Goal: Task Accomplishment & Management: Use online tool/utility

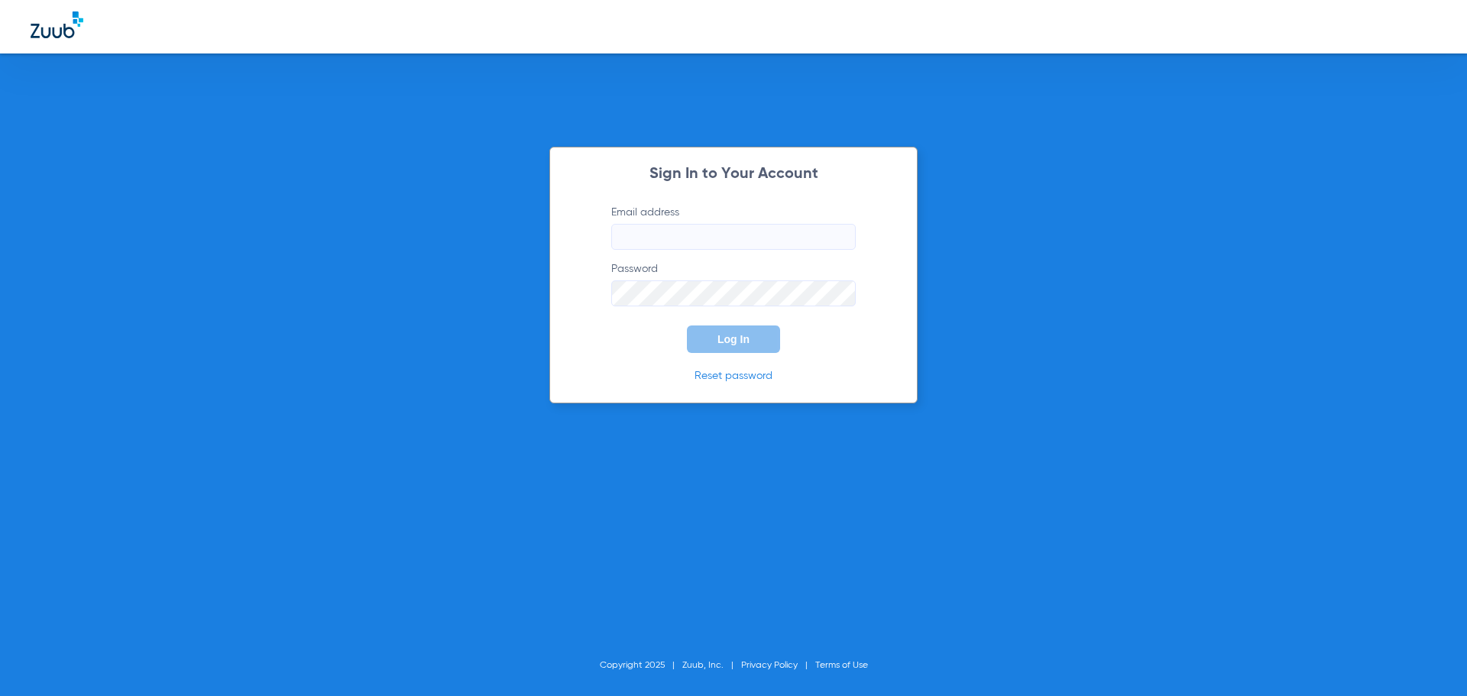
click at [754, 240] on input "Email address" at bounding box center [733, 237] width 244 height 26
type input "[EMAIL_ADDRESS][DOMAIN_NAME]"
click at [687, 325] on button "Log In" at bounding box center [733, 339] width 93 height 28
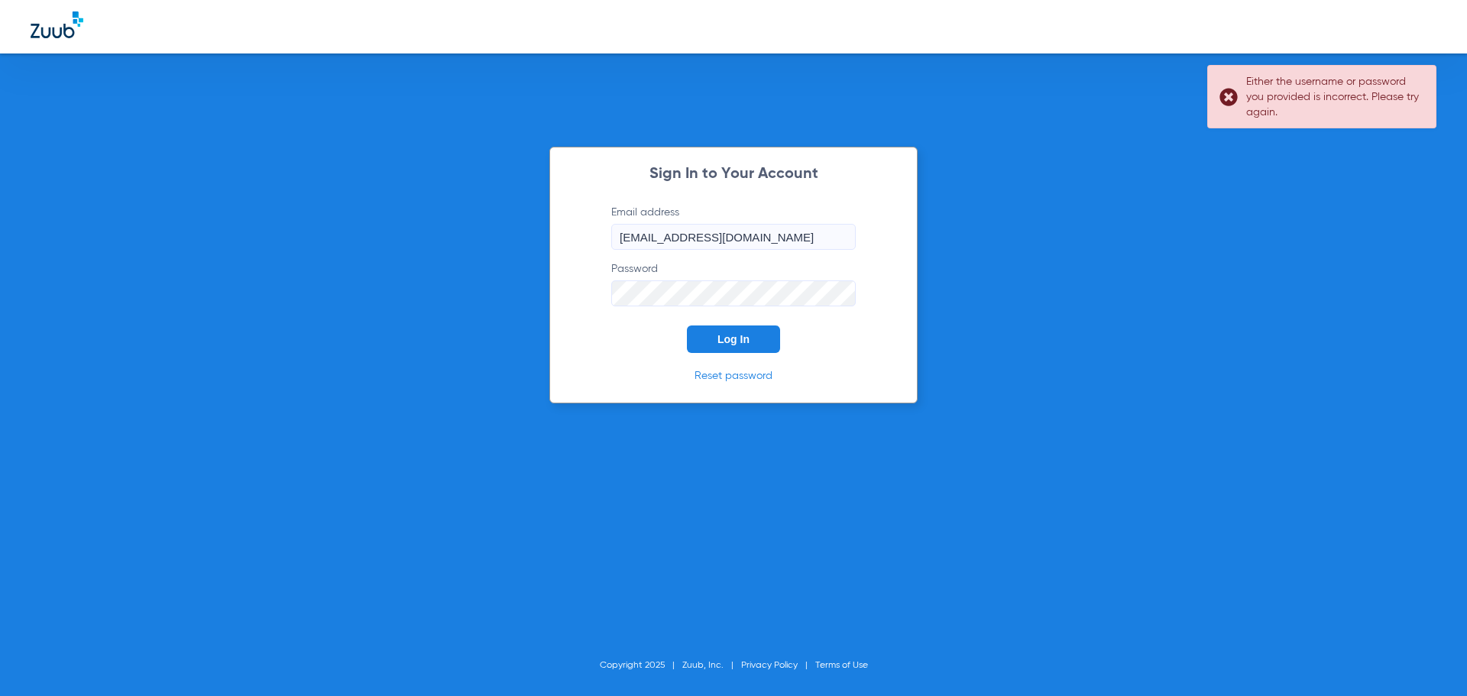
click at [687, 325] on button "Log In" at bounding box center [733, 339] width 93 height 28
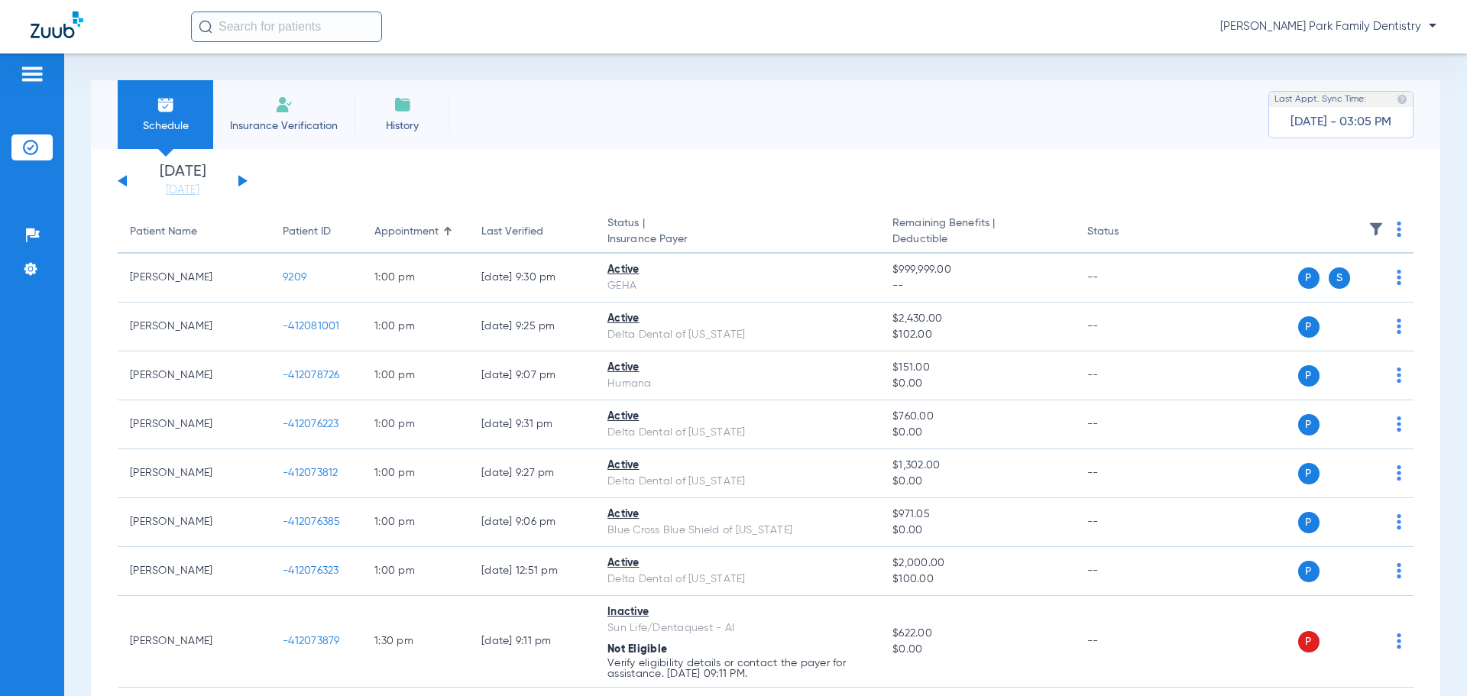
click at [240, 183] on button at bounding box center [242, 180] width 9 height 11
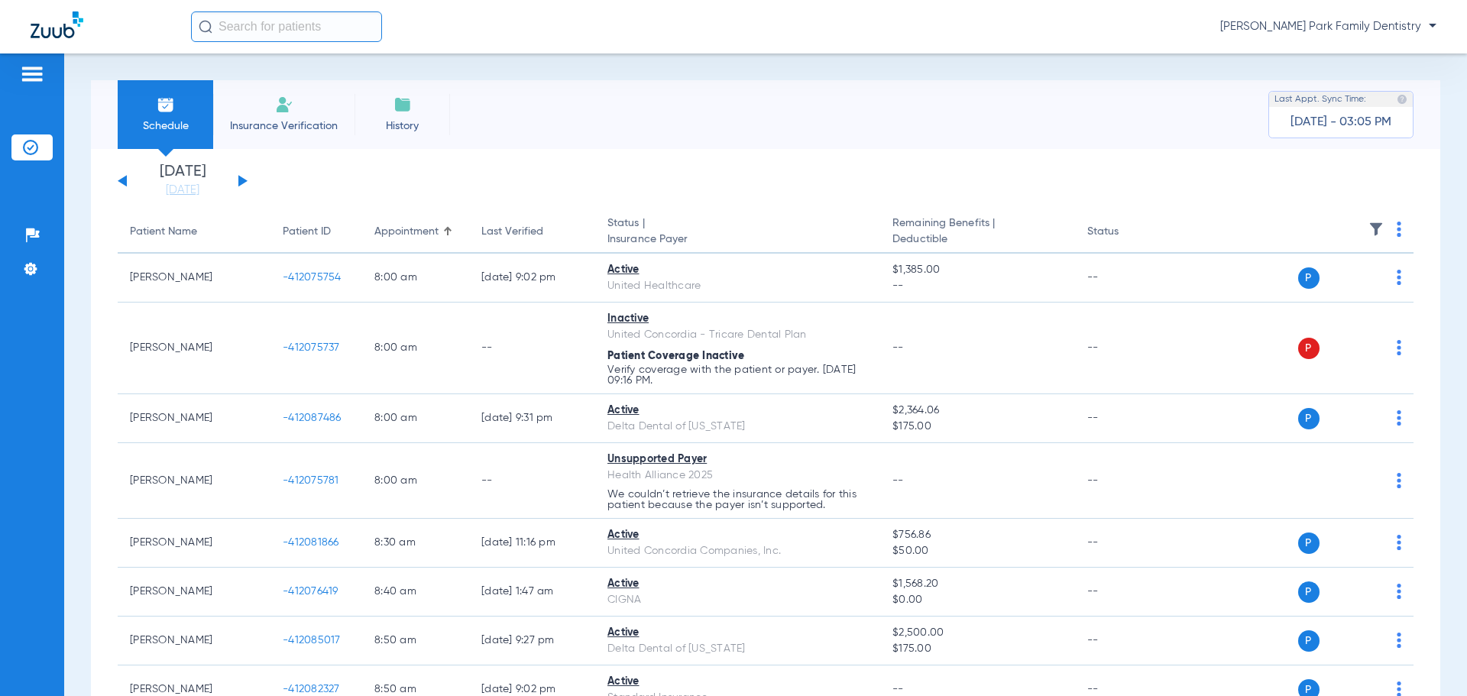
click at [1368, 231] on img at bounding box center [1375, 229] width 15 height 15
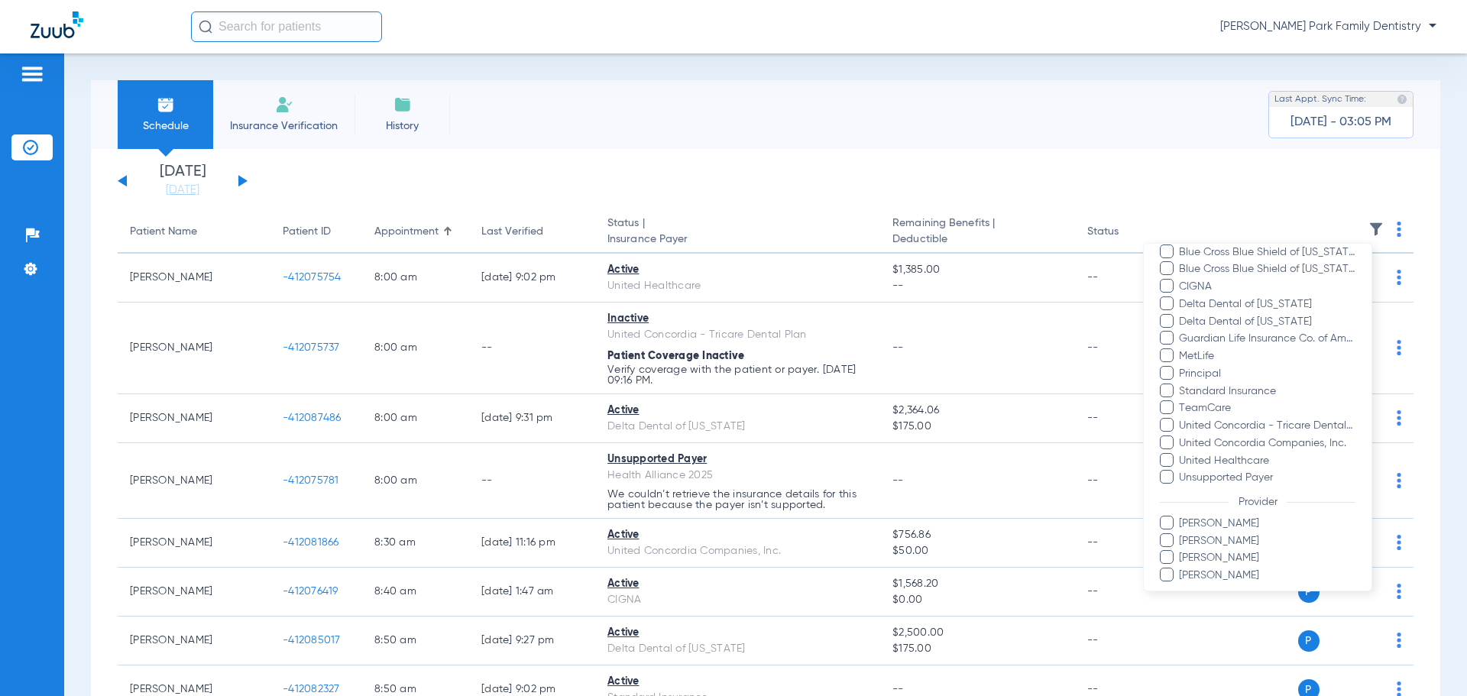
scroll to position [306, 0]
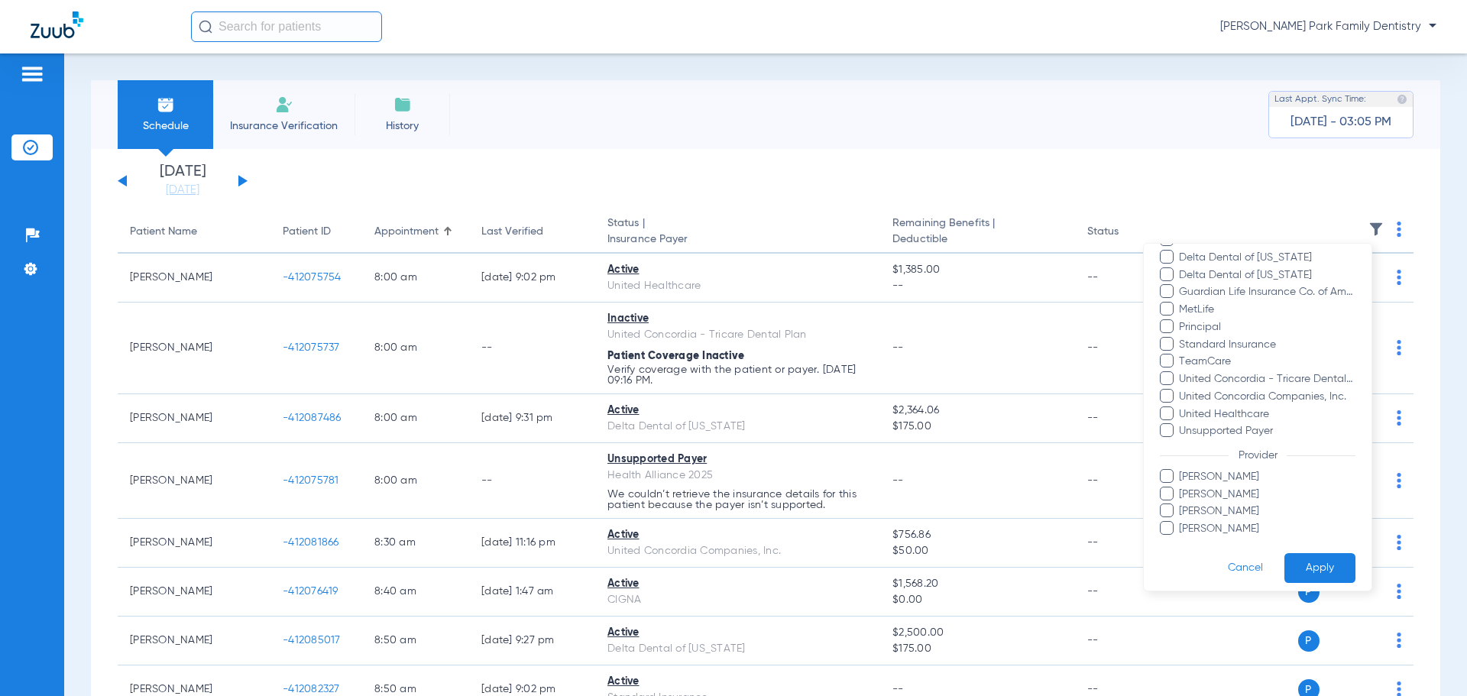
click at [1224, 513] on span "[PERSON_NAME]" at bounding box center [1266, 511] width 177 height 16
click at [1181, 522] on input "[PERSON_NAME]" at bounding box center [1181, 522] width 0 height 0
click at [1313, 565] on button "Apply" at bounding box center [1319, 568] width 71 height 30
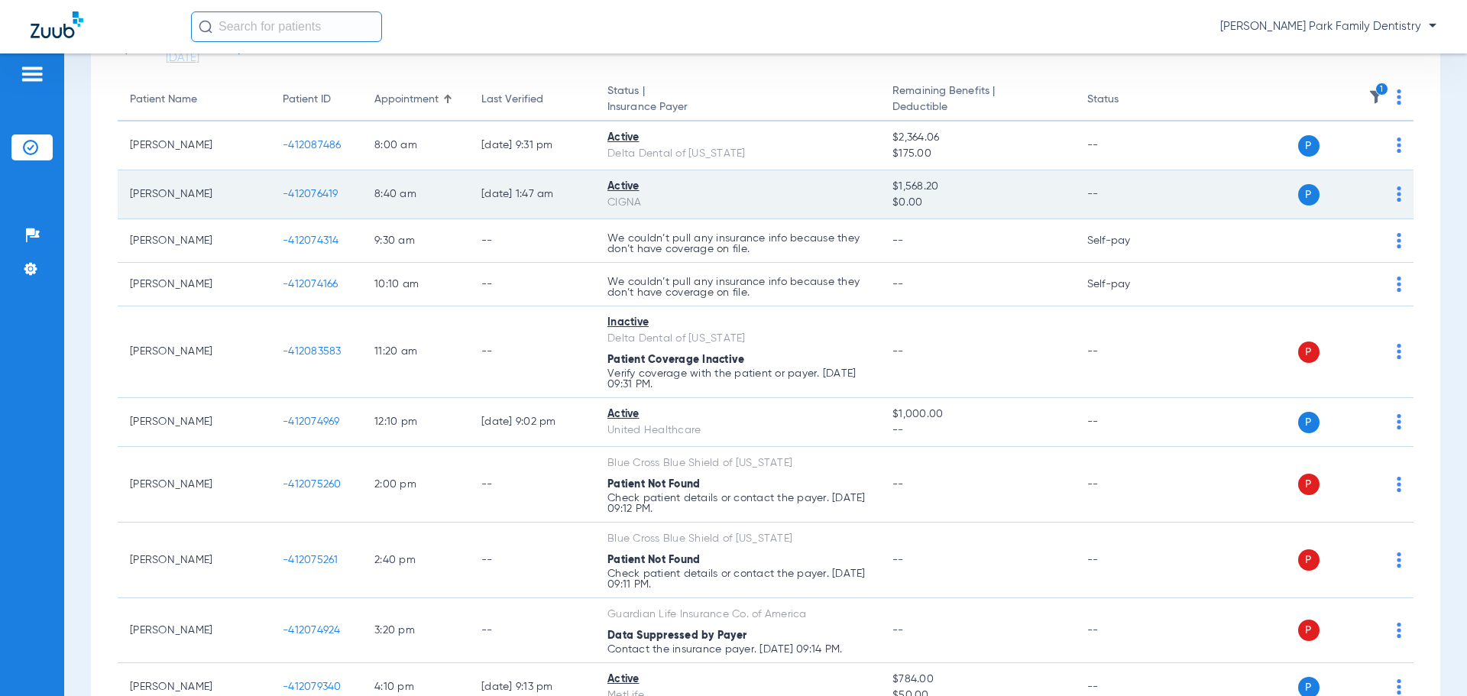
scroll to position [153, 0]
